Goal: Transaction & Acquisition: Purchase product/service

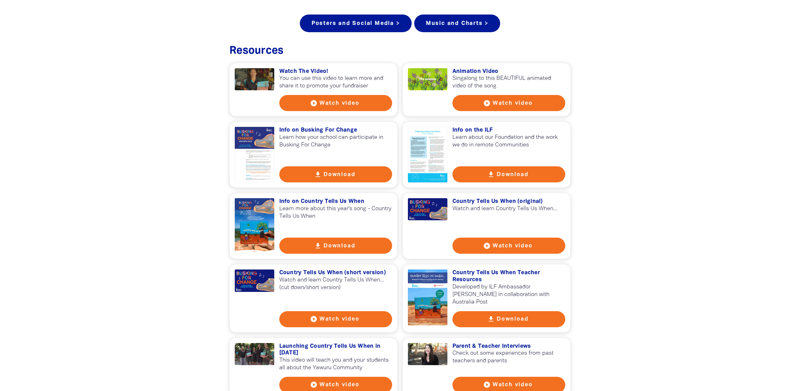
scroll to position [266, 0]
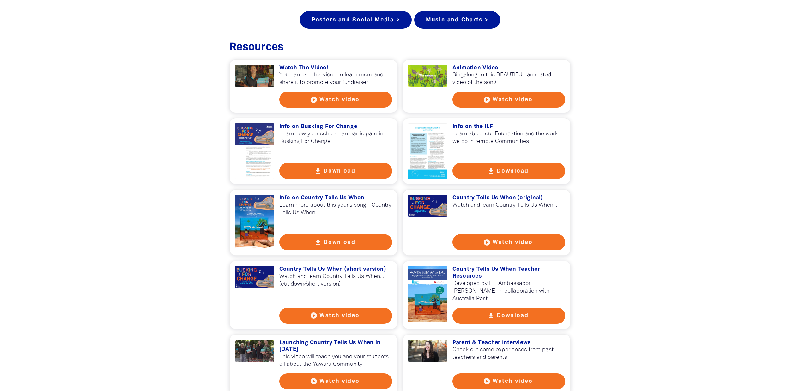
click at [253, 213] on div at bounding box center [254, 223] width 39 height 56
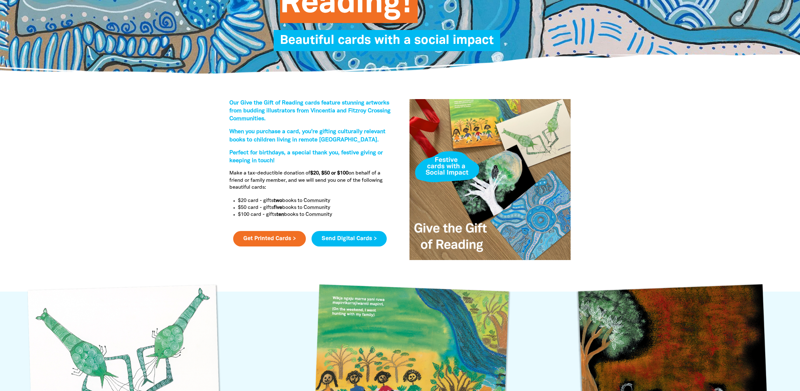
click at [353, 238] on link "Send Digital Cards >" at bounding box center [348, 239] width 75 height 16
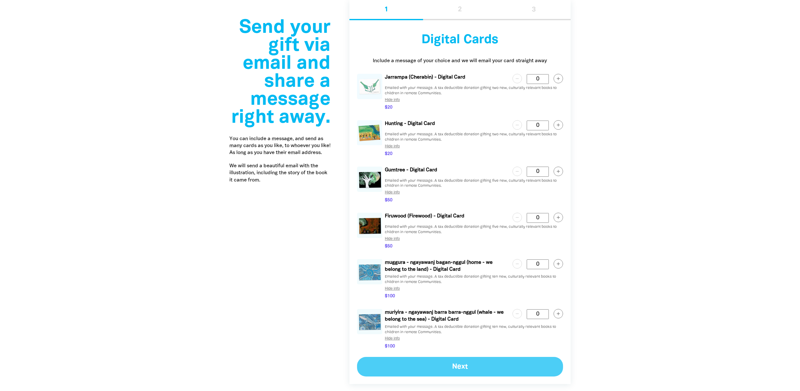
scroll to position [1417, 0]
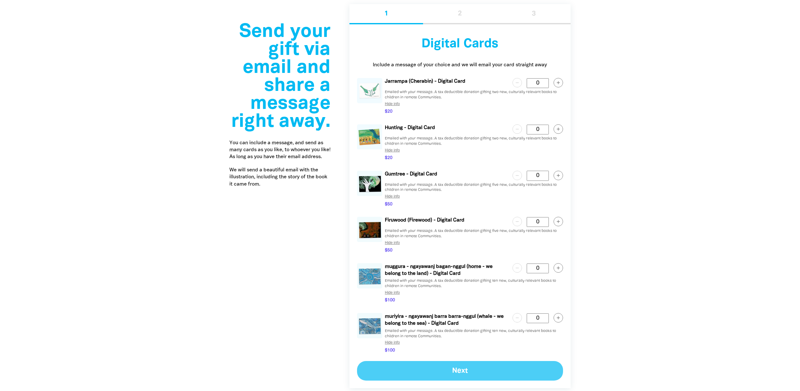
click at [560, 222] on circle "button" at bounding box center [557, 221] width 9 height 9
type Card "1"
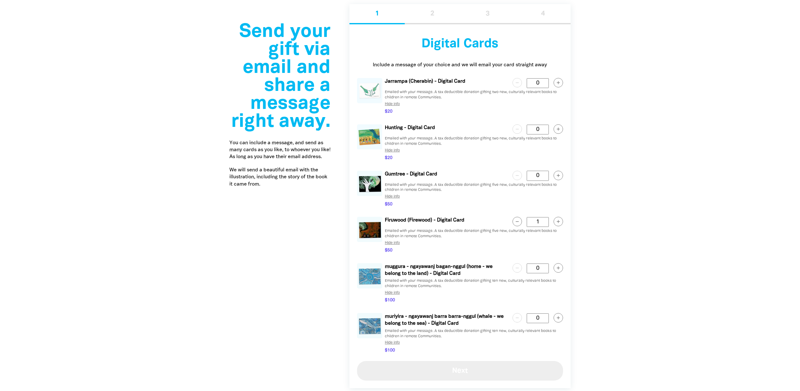
click at [484, 371] on button "Next" at bounding box center [460, 371] width 206 height 20
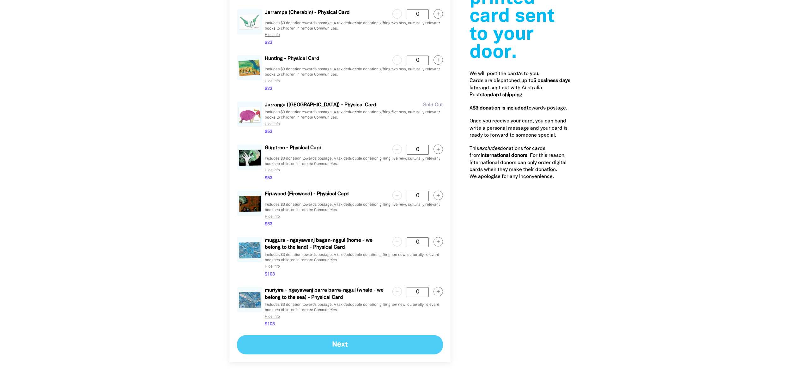
scroll to position [977, 0]
